Goal: Task Accomplishment & Management: Manage account settings

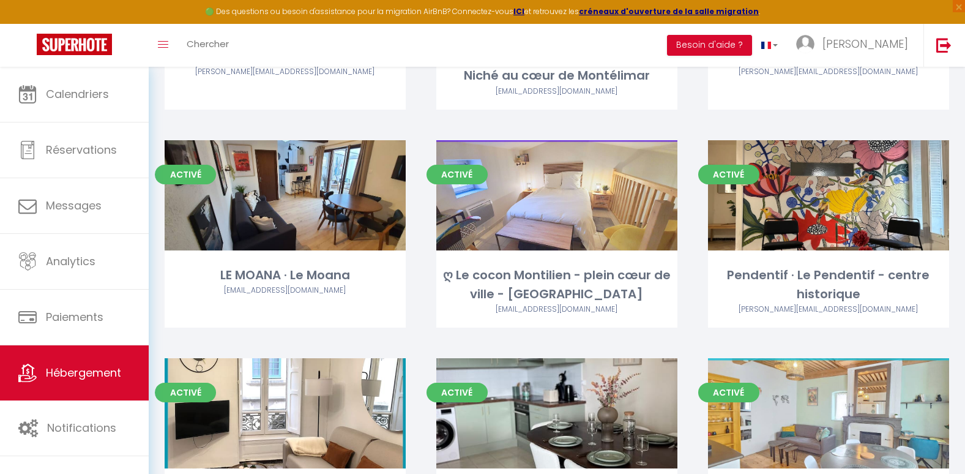
scroll to position [294, 0]
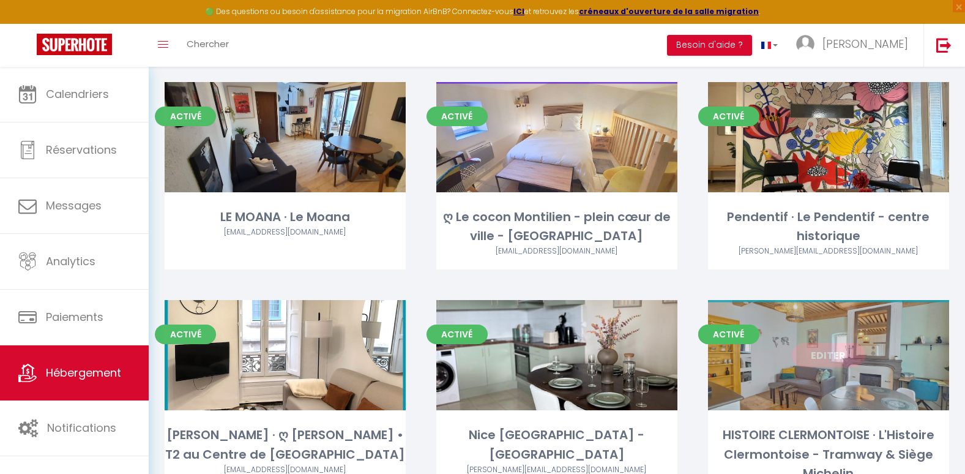
click at [823, 356] on link "Editer" at bounding box center [828, 355] width 73 height 24
click at [826, 370] on div "Editer" at bounding box center [828, 355] width 241 height 110
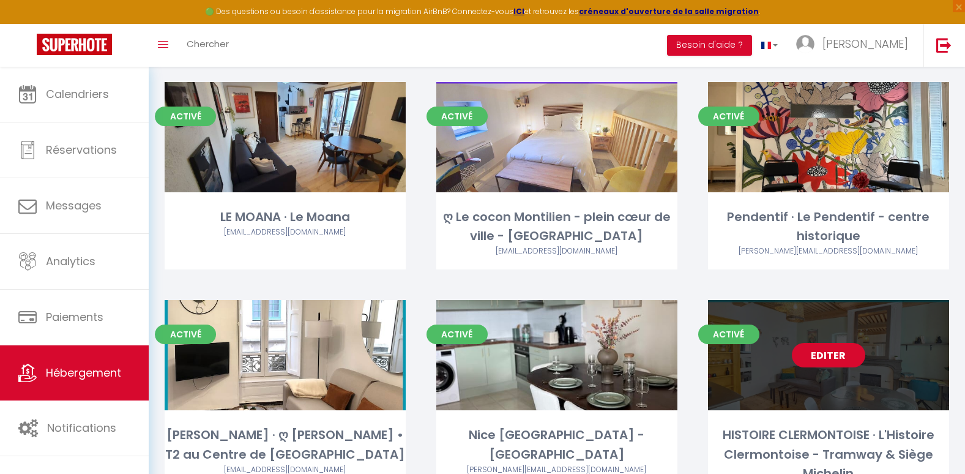
click at [824, 359] on link "Editer" at bounding box center [828, 355] width 73 height 24
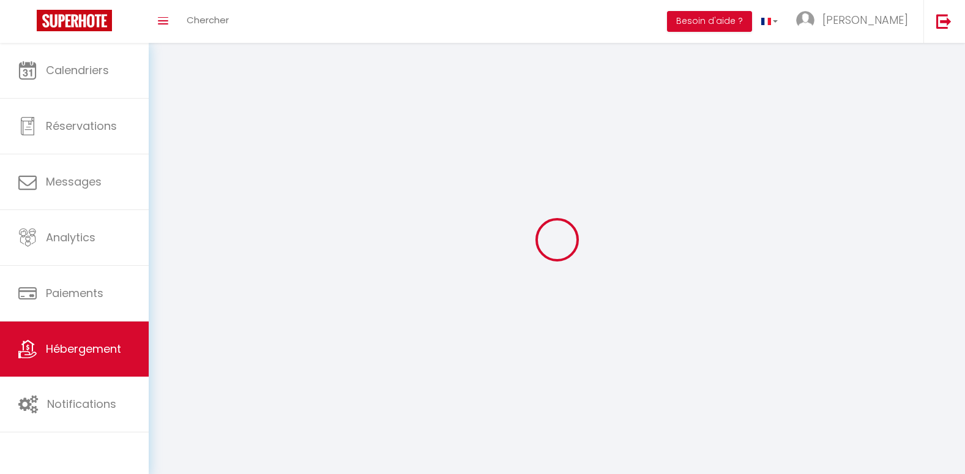
select select "1"
select select
select select "28"
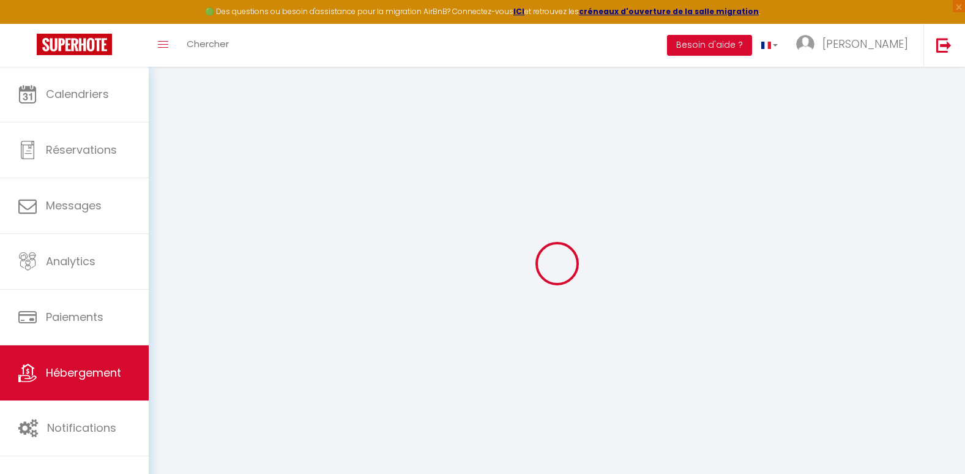
select select
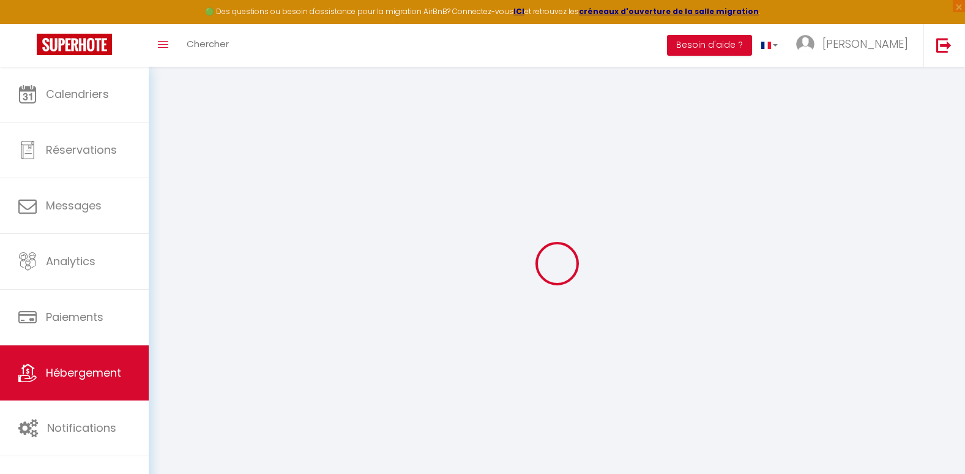
select select
checkbox input "false"
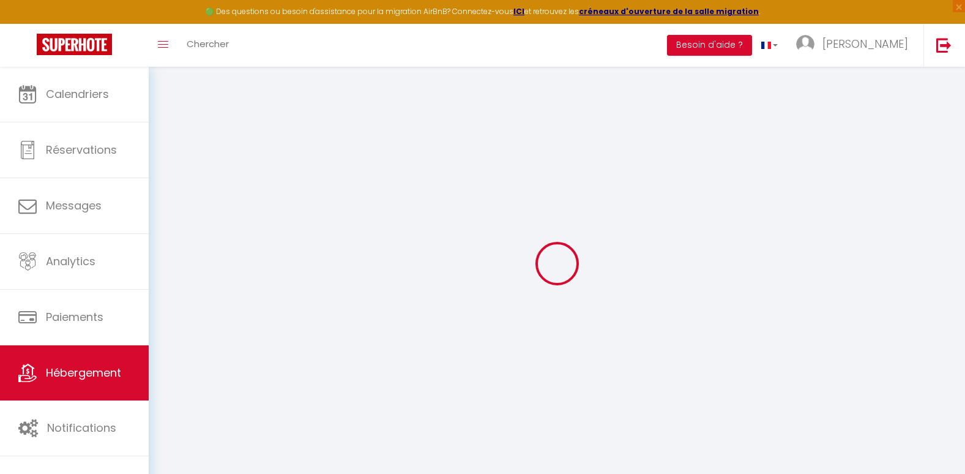
select select
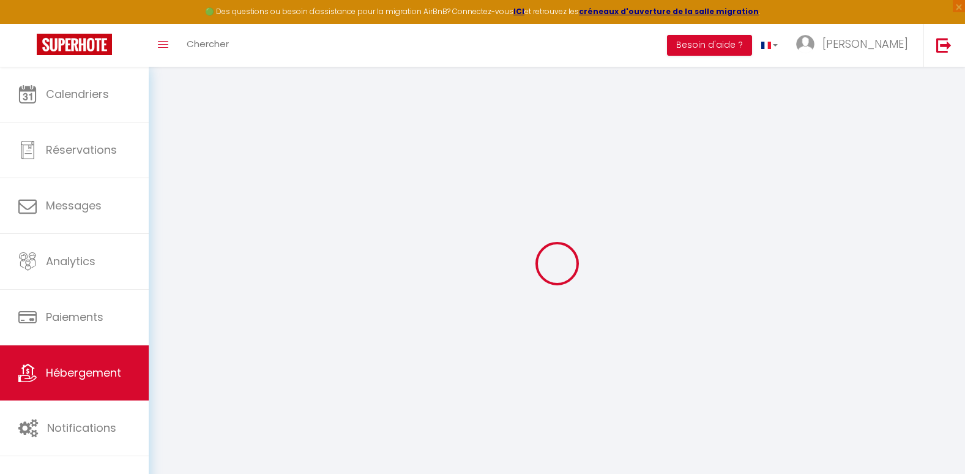
select select
checkbox input "false"
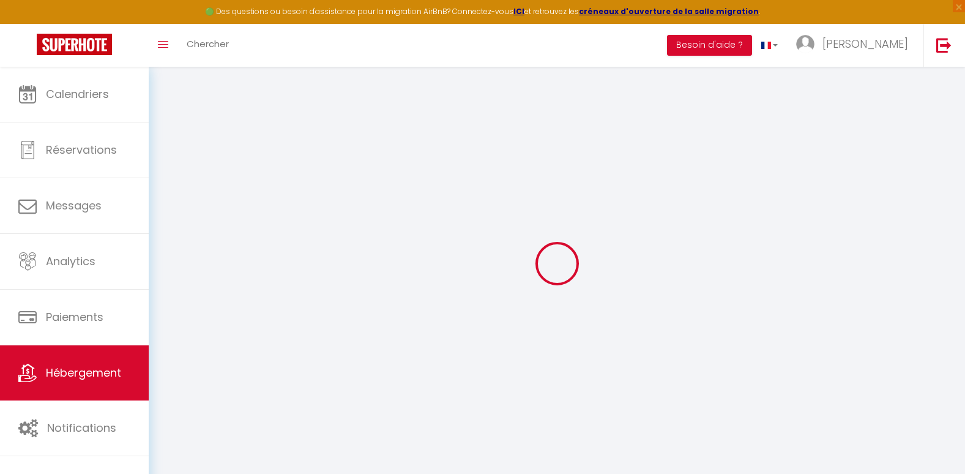
checkbox input "false"
select select
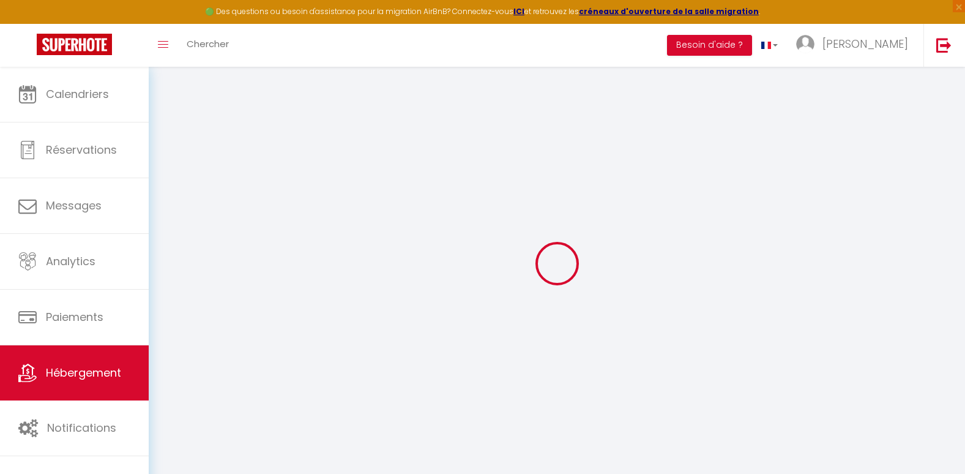
select select
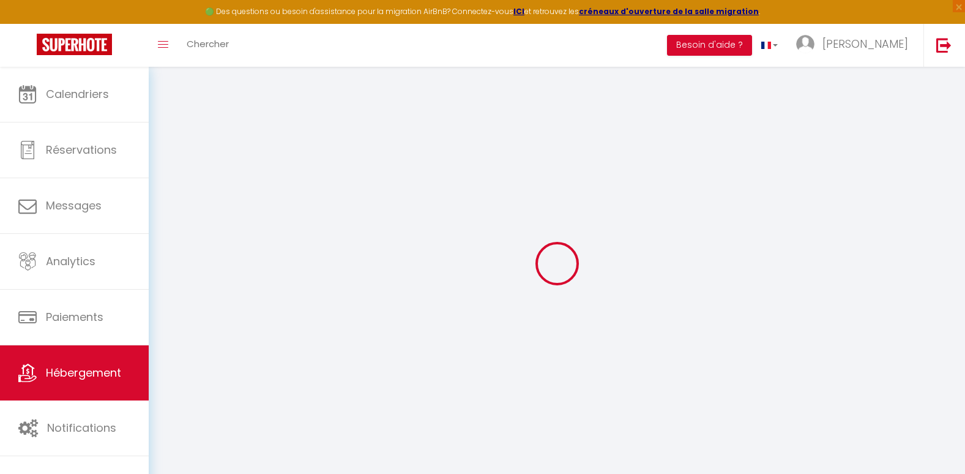
checkbox input "false"
select select
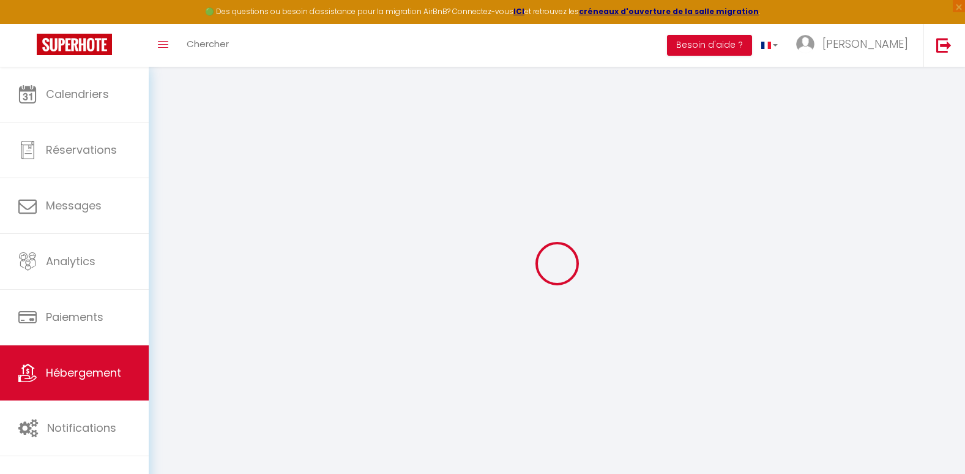
select select
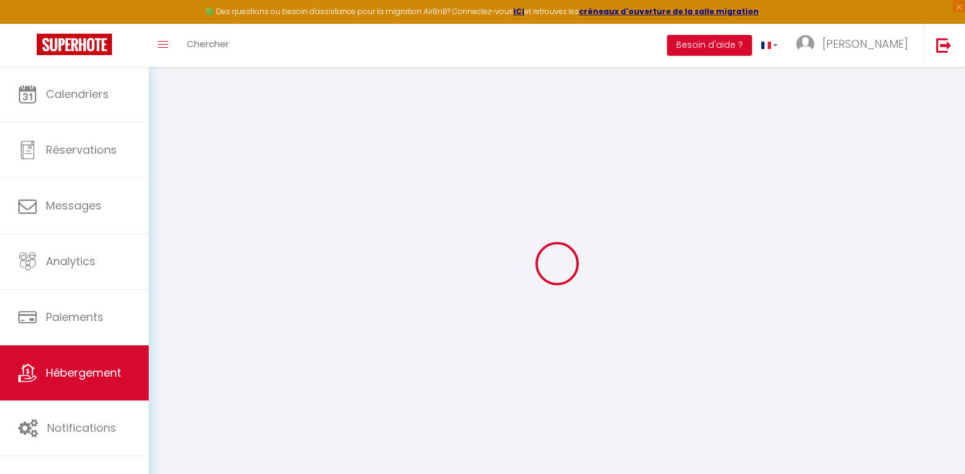
select select
checkbox input "false"
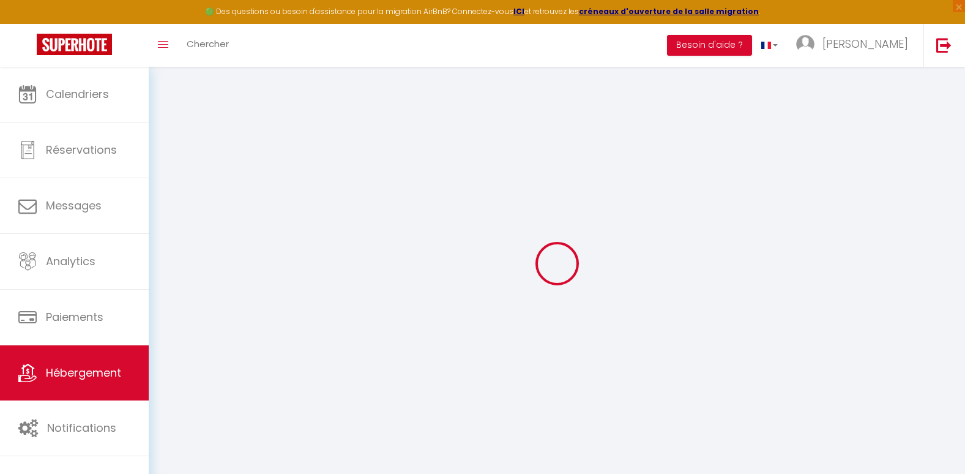
checkbox input "false"
select select
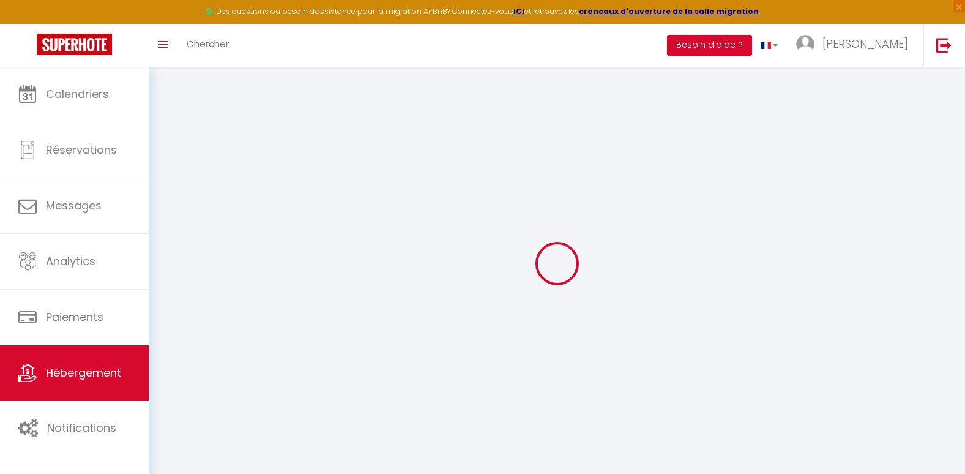
select select
checkbox input "false"
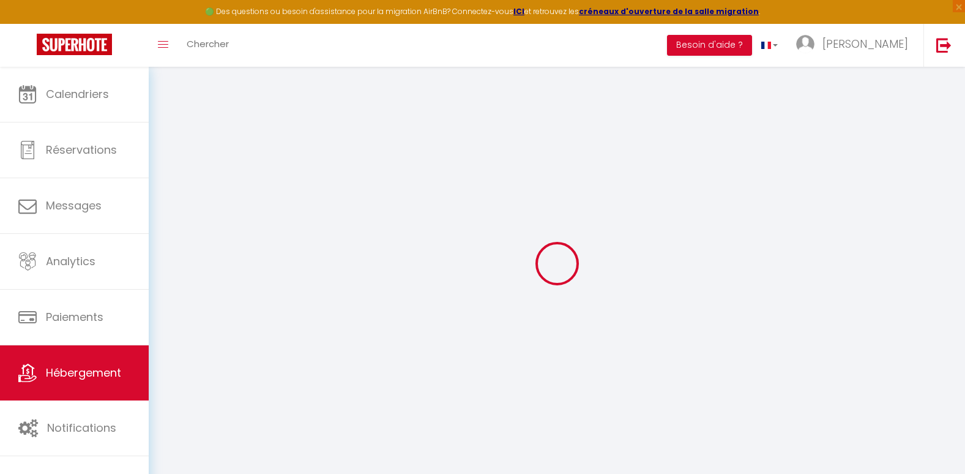
checkbox input "false"
select select
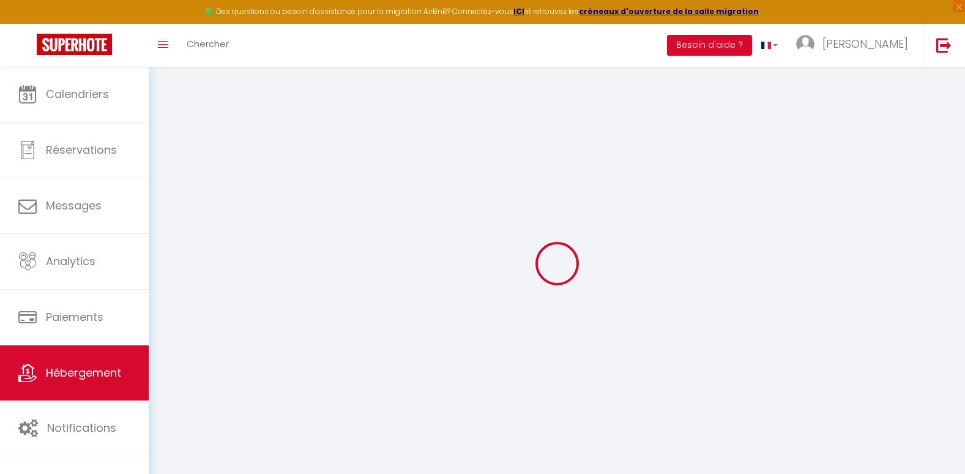
type input "HISTOIRE CLERMONTOISE · L'Histoire Clermontoise - Tramway & Siège Michelin"
type input "Fabrice"
type input "60"
type input "35"
type input "5"
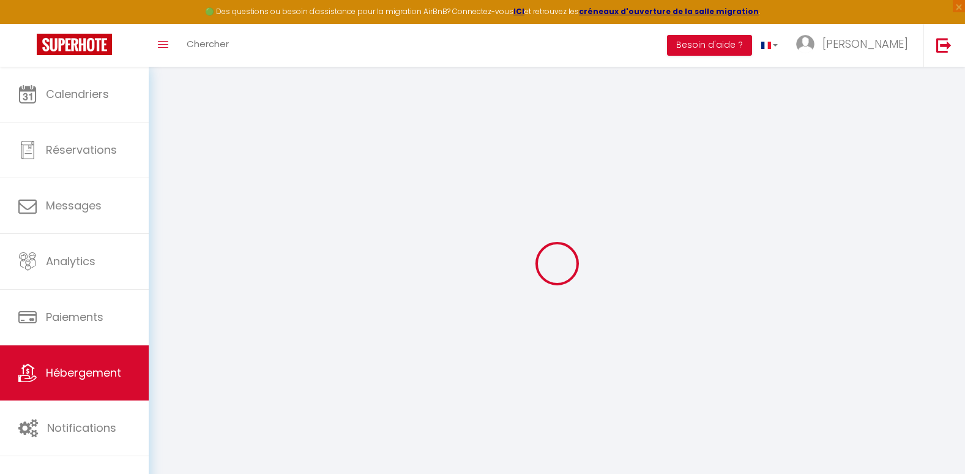
type input "5"
type input "300"
select select
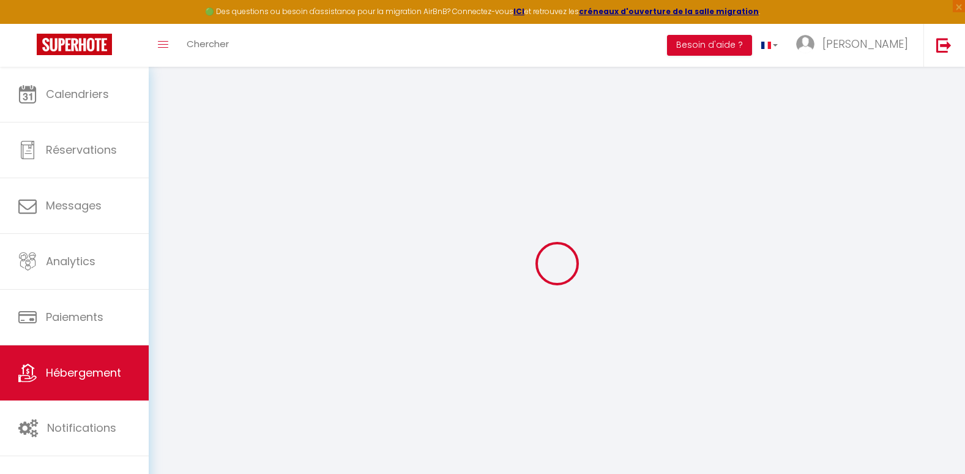
select select
type input "[STREET_ADDRESS]"
type input "63000"
type input "[GEOGRAPHIC_DATA]"
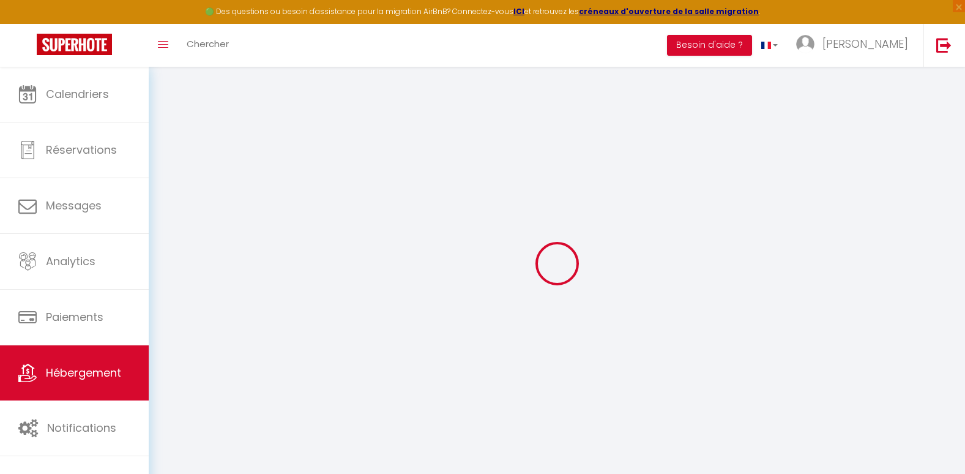
type input "[EMAIL_ADDRESS][DOMAIN_NAME]"
select select
checkbox input "false"
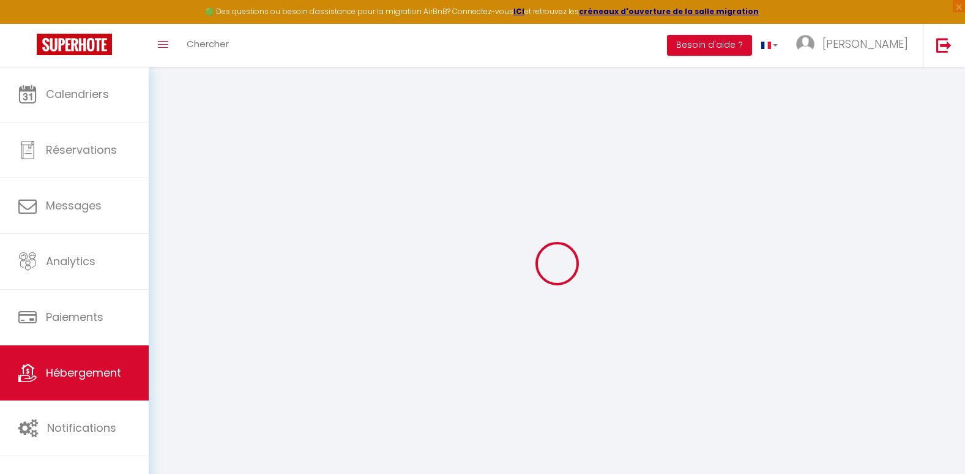
checkbox input "false"
radio input "true"
type input "5"
type input "35"
type input "0"
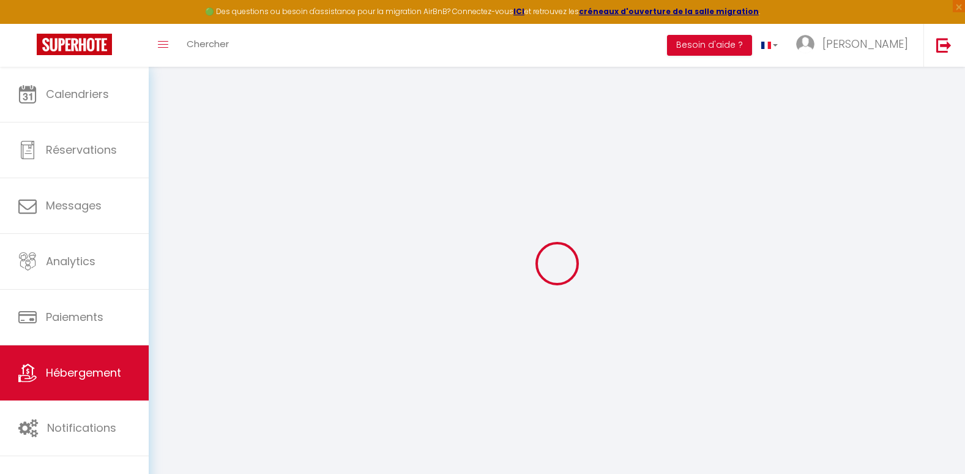
type input "0"
select select
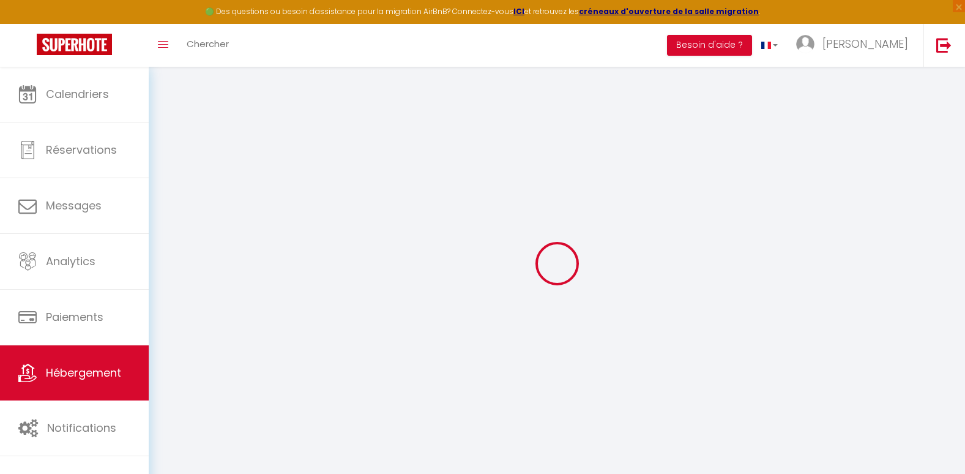
select select
checkbox input "false"
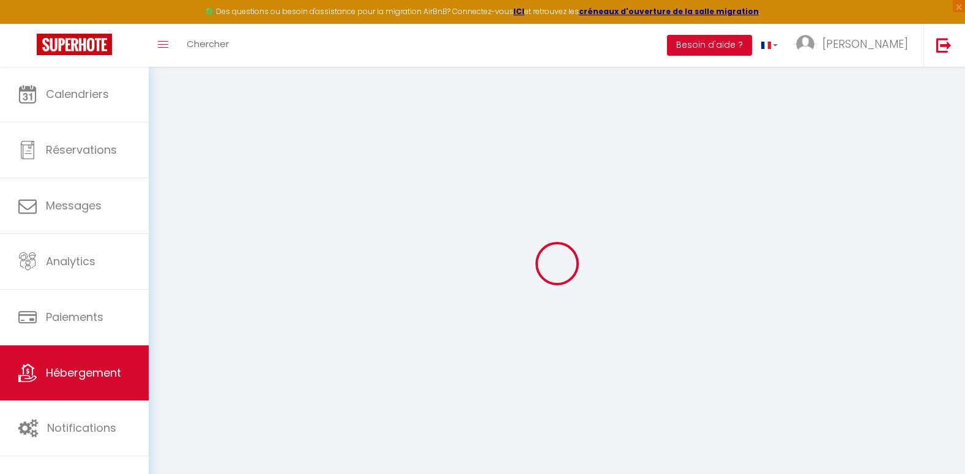
checkbox input "false"
select select
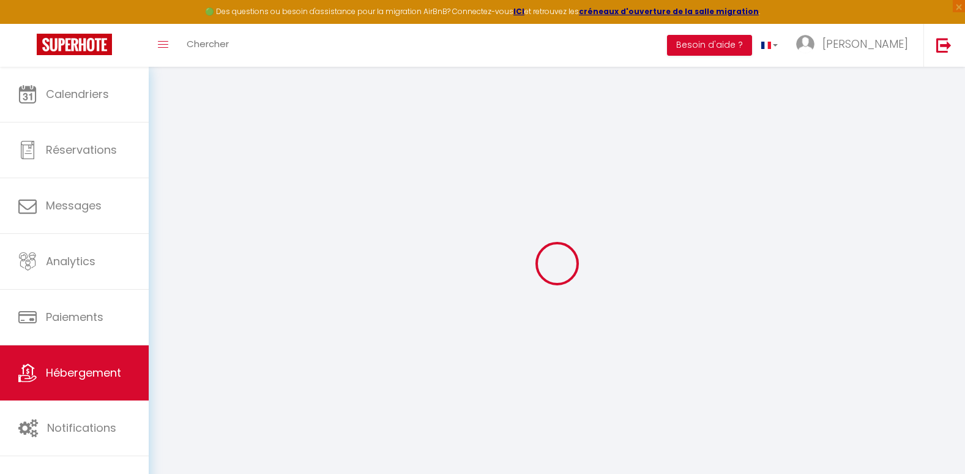
select select
checkbox input "false"
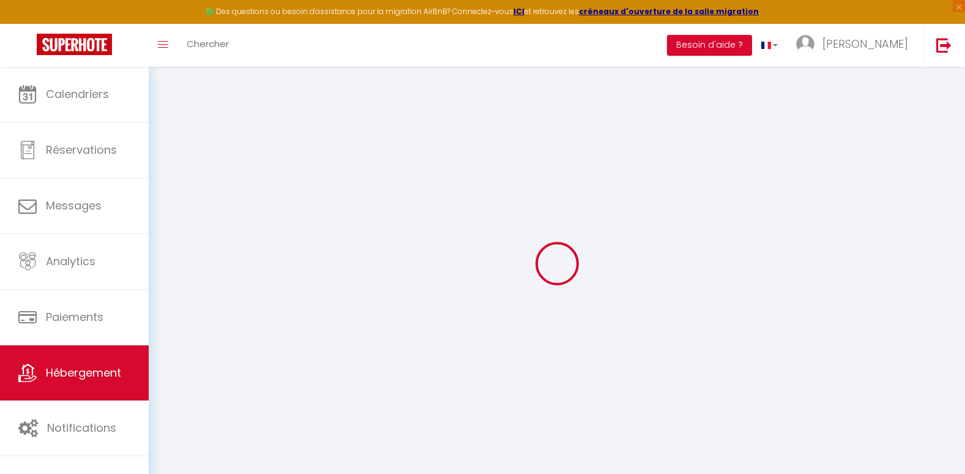
checkbox input "false"
select select "48277"
select select
checkbox input "false"
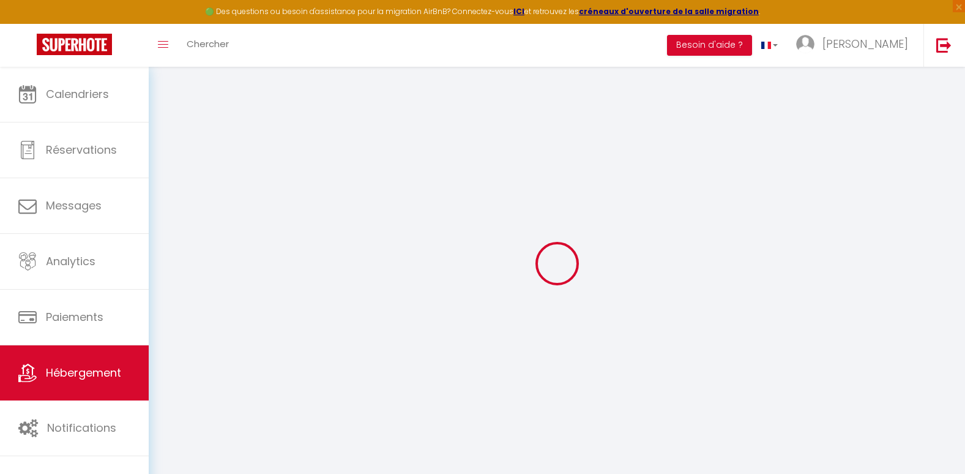
checkbox input "false"
select select "16:00"
select select "23:45"
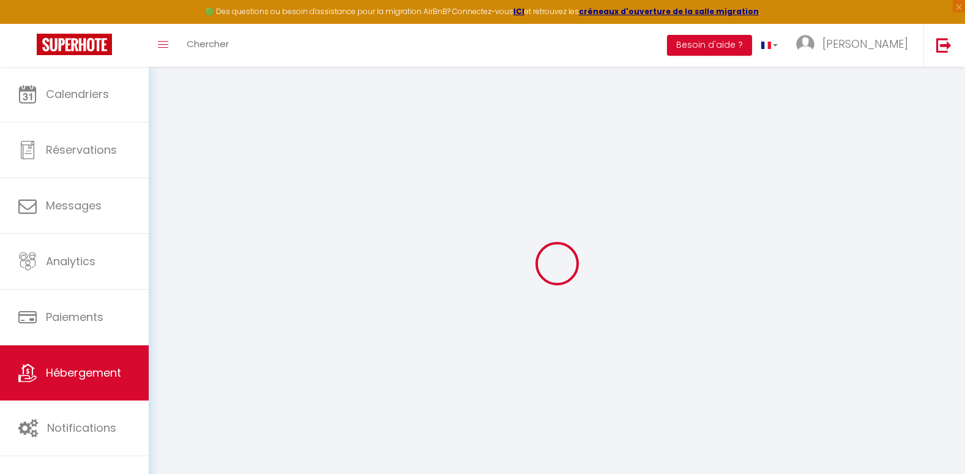
select select "10:00"
select select "15"
select select
checkbox input "false"
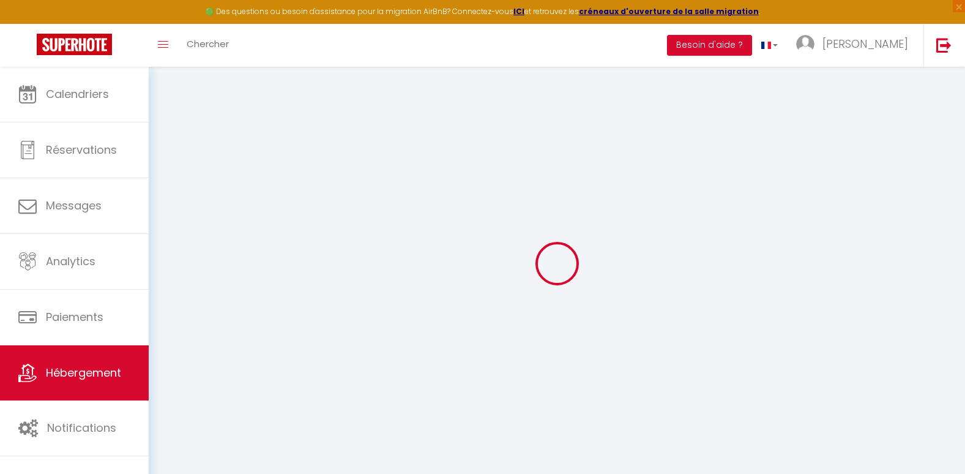
checkbox input "false"
select select
checkbox input "false"
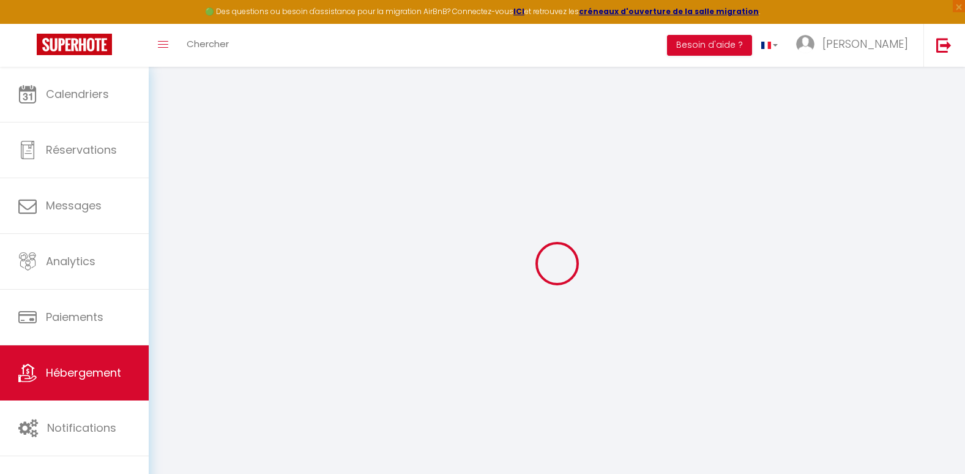
checkbox input "false"
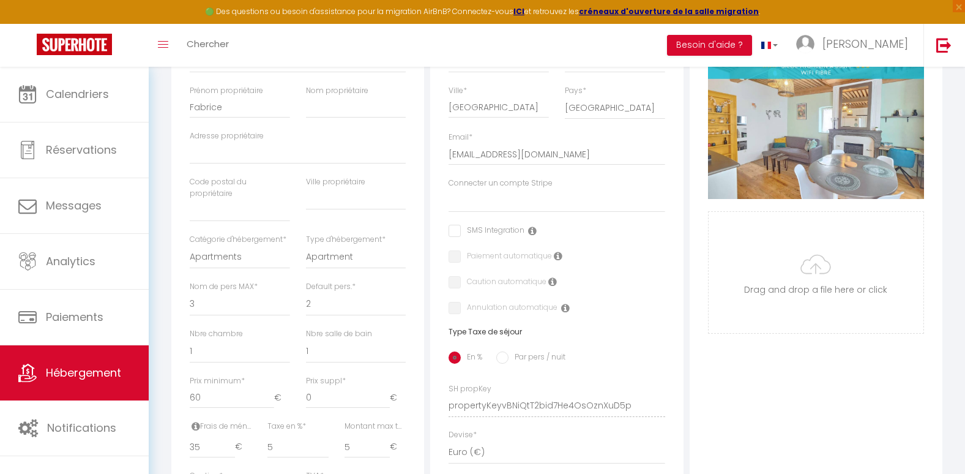
scroll to position [241, 0]
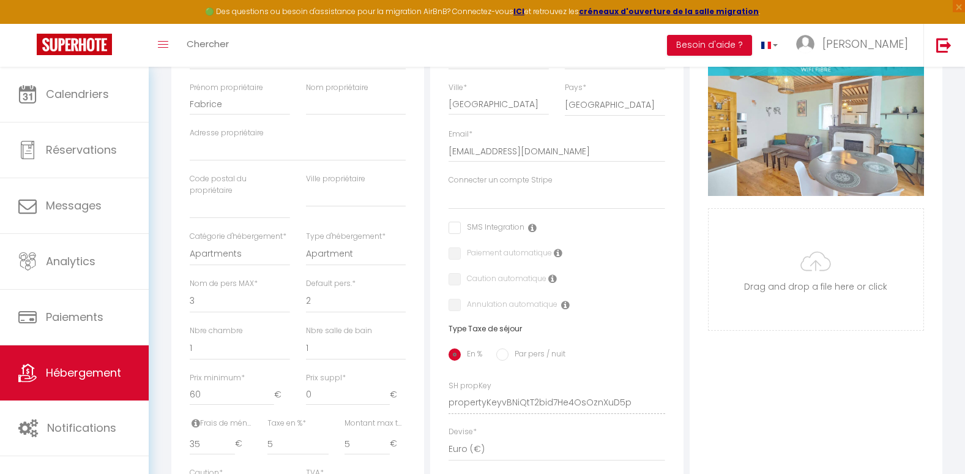
click at [532, 233] on icon at bounding box center [532, 228] width 9 height 10
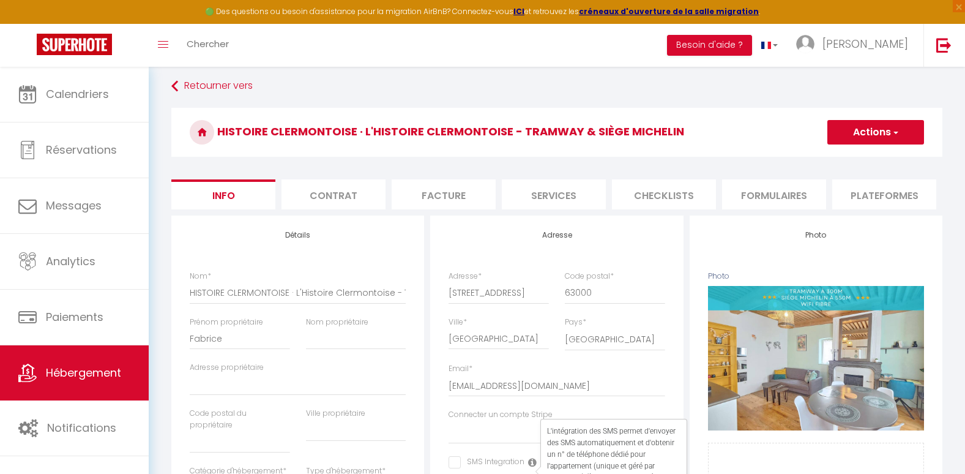
scroll to position [0, 0]
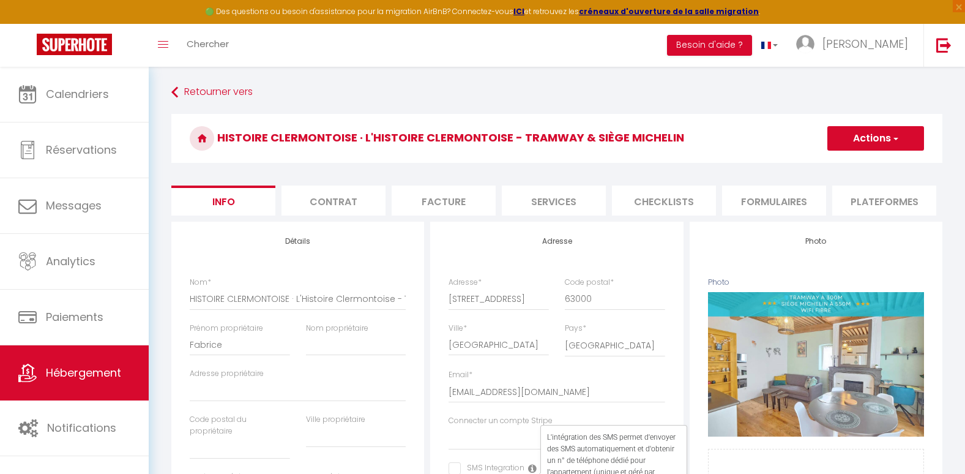
click at [472, 197] on li "Facture" at bounding box center [444, 201] width 104 height 30
select select
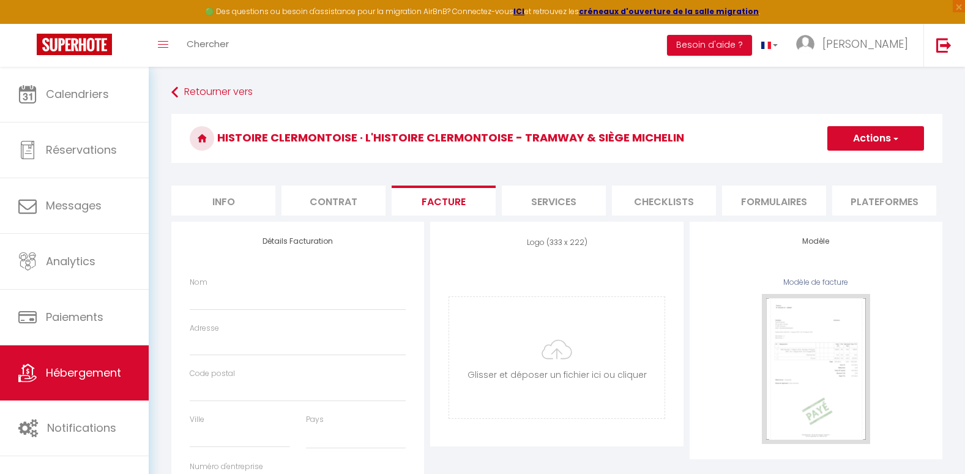
click at [532, 198] on li "Services" at bounding box center [554, 201] width 104 height 30
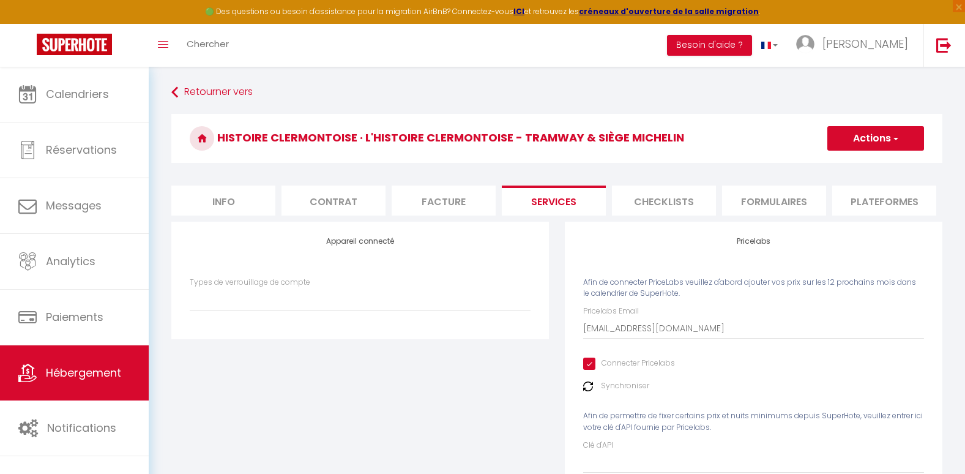
select select
click at [654, 200] on li "Checklists" at bounding box center [664, 201] width 104 height 30
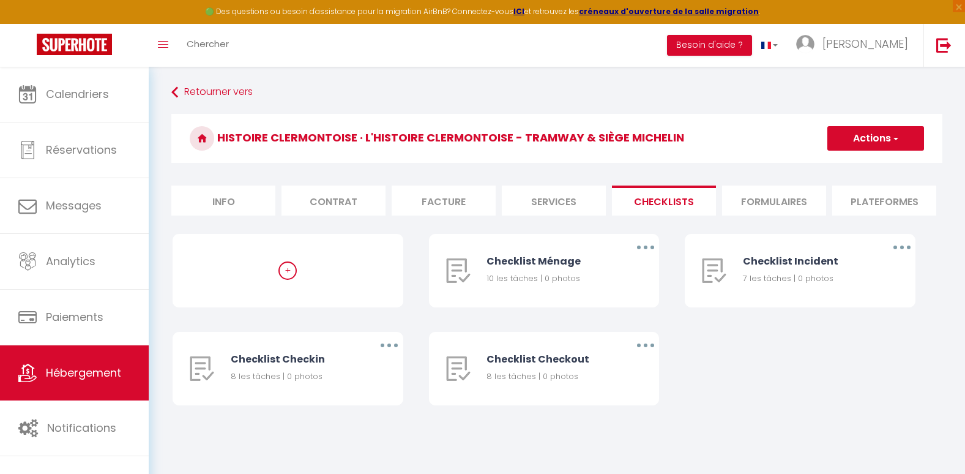
click at [767, 198] on li "Formulaires" at bounding box center [774, 201] width 104 height 30
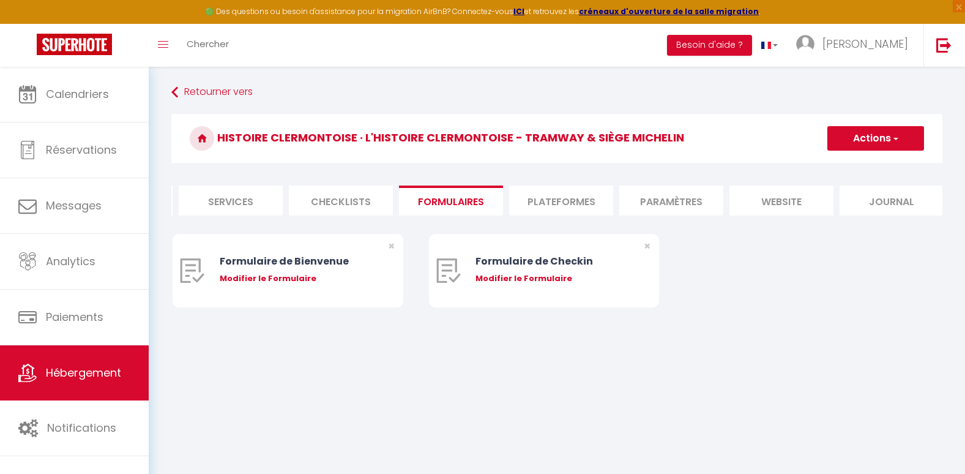
scroll to position [0, 331]
click at [542, 199] on li "Plateformes" at bounding box center [554, 201] width 104 height 30
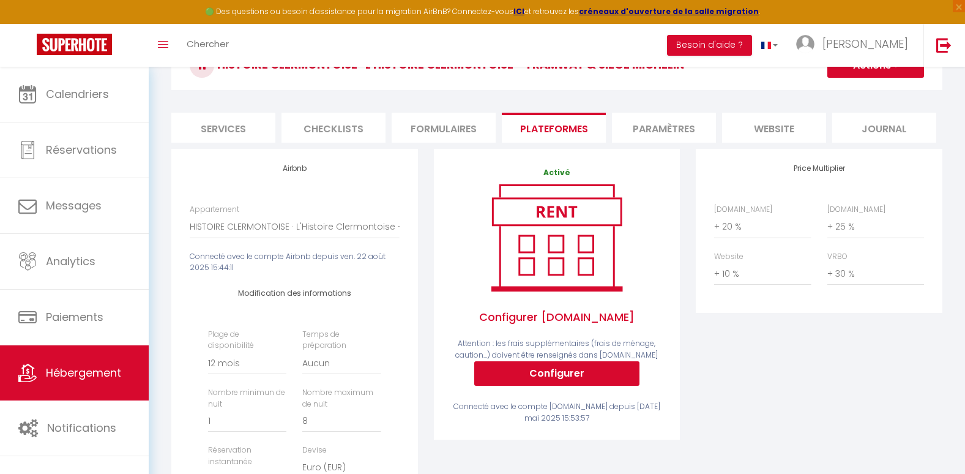
scroll to position [54, 0]
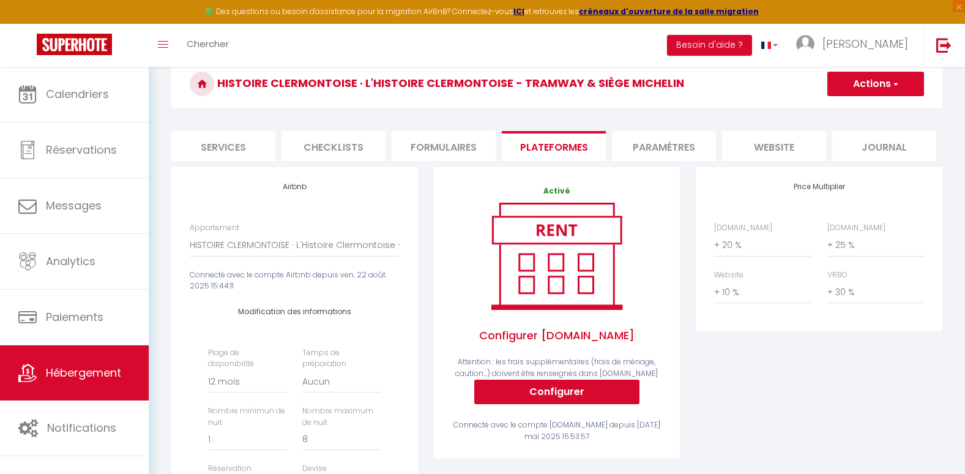
click at [646, 144] on li "Paramètres" at bounding box center [664, 146] width 104 height 30
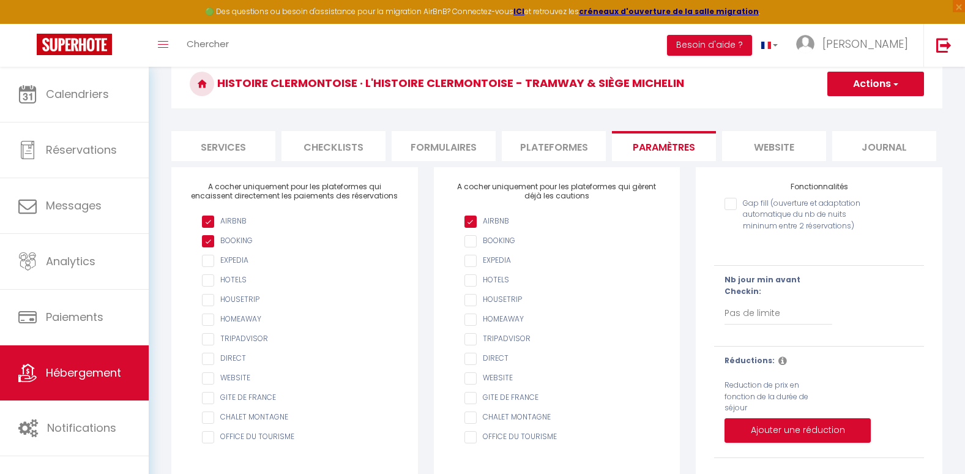
click at [775, 156] on li "website" at bounding box center [774, 146] width 104 height 30
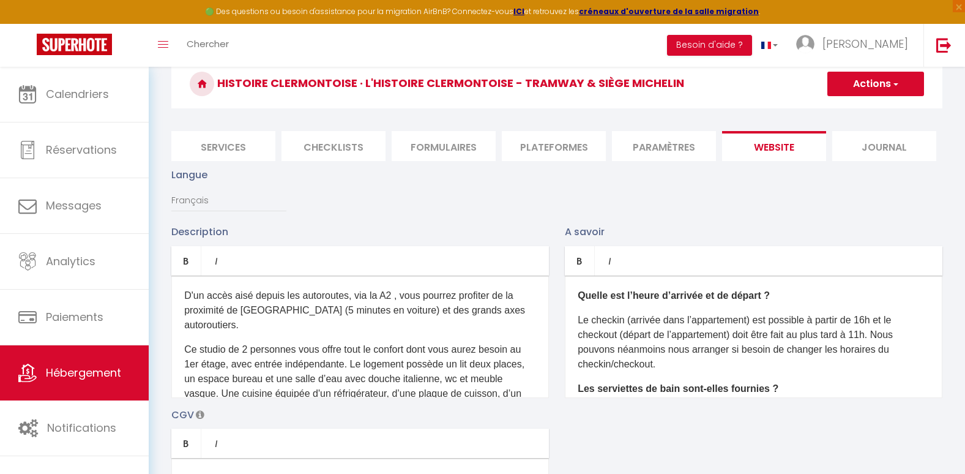
click at [863, 147] on li "Journal" at bounding box center [885, 146] width 104 height 30
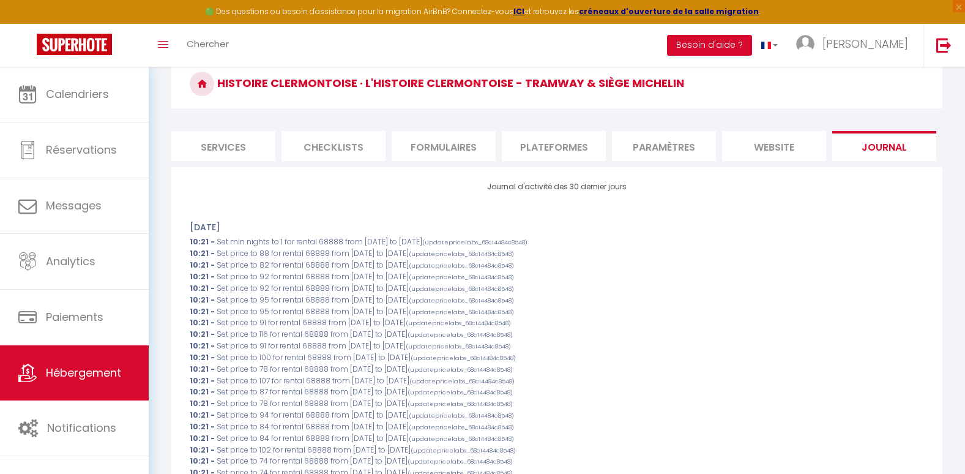
click at [555, 148] on li "Plateformes" at bounding box center [554, 146] width 104 height 30
select select
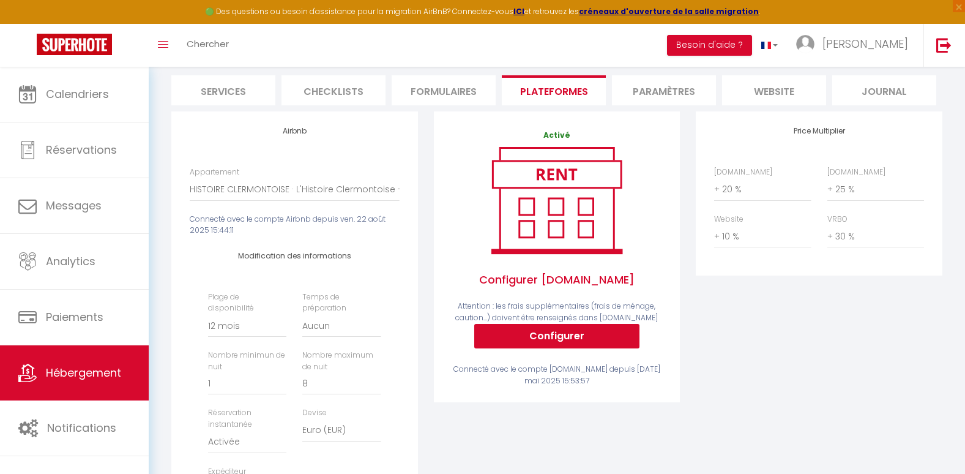
scroll to position [152, 0]
